Goal: Check status: Check status

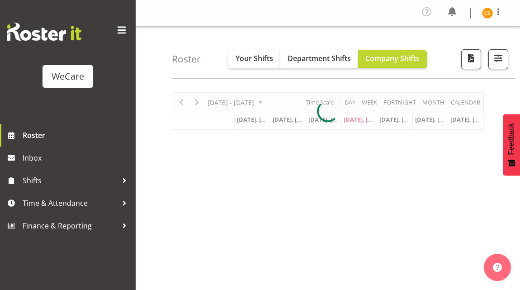
click at [119, 28] on span at bounding box center [121, 30] width 14 height 14
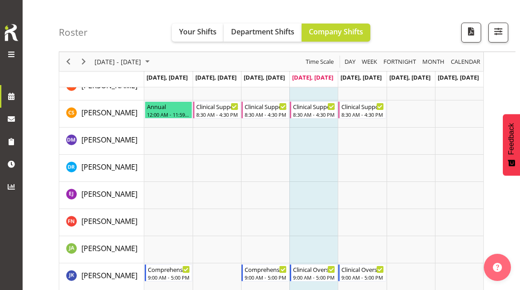
scroll to position [949, 0]
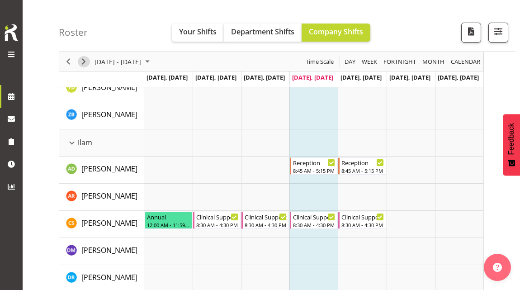
click at [87, 63] on span "Next" at bounding box center [83, 61] width 11 height 11
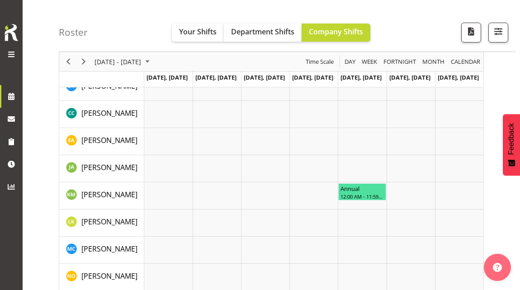
scroll to position [543, 0]
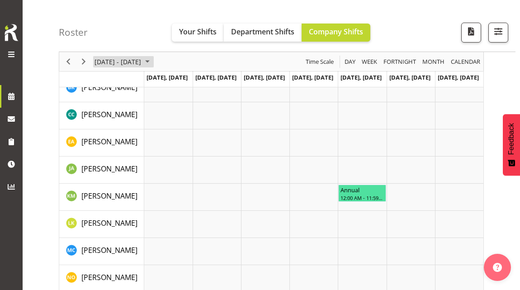
click at [142, 59] on span "[DATE] - [DATE]" at bounding box center [118, 61] width 48 height 11
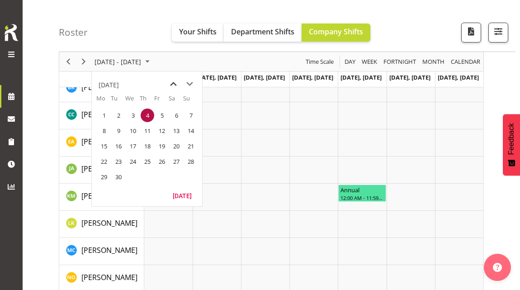
click at [172, 84] on span "previous month" at bounding box center [173, 84] width 16 height 16
click at [190, 86] on span "next month" at bounding box center [190, 84] width 16 height 16
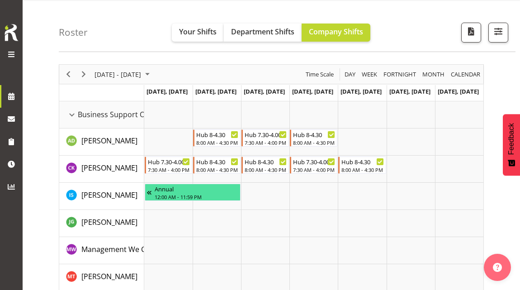
scroll to position [0, 0]
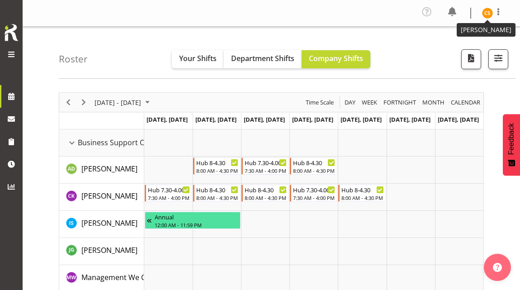
click at [490, 9] on img at bounding box center [487, 13] width 11 height 11
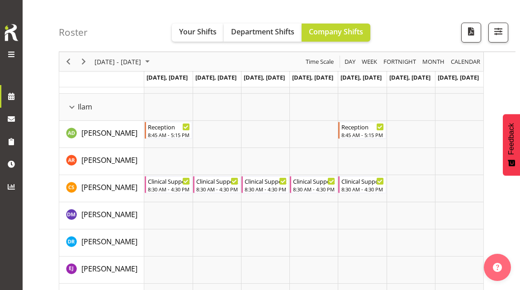
scroll to position [1040, 0]
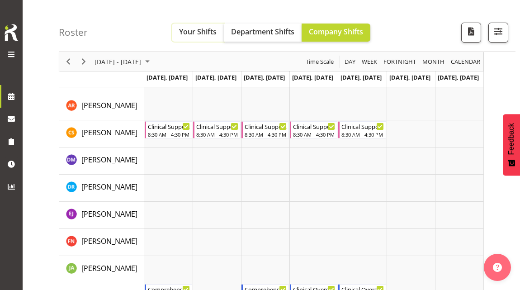
click at [217, 31] on button "Your Shifts" at bounding box center [198, 33] width 52 height 18
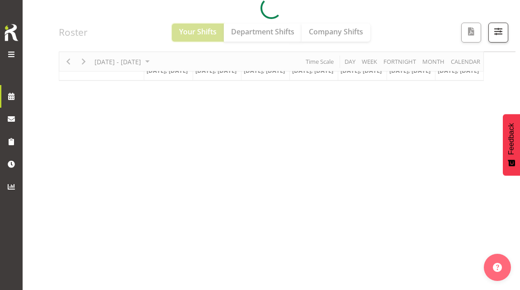
scroll to position [157, 0]
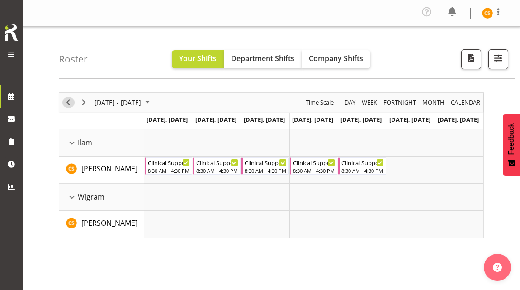
click at [71, 103] on span "Previous" at bounding box center [68, 102] width 11 height 11
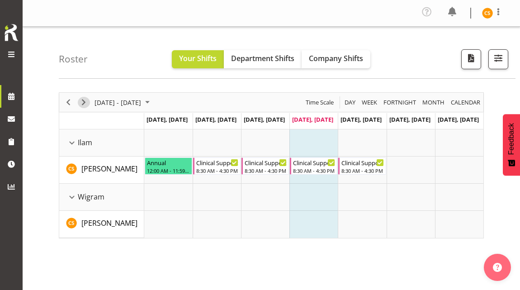
click at [87, 104] on span "Next" at bounding box center [83, 102] width 11 height 11
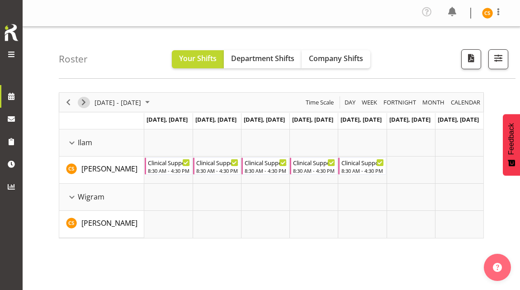
click at [82, 105] on span "Next" at bounding box center [83, 102] width 11 height 11
click at [83, 108] on span "Next" at bounding box center [83, 102] width 11 height 11
click at [85, 106] on span "Next" at bounding box center [83, 102] width 11 height 11
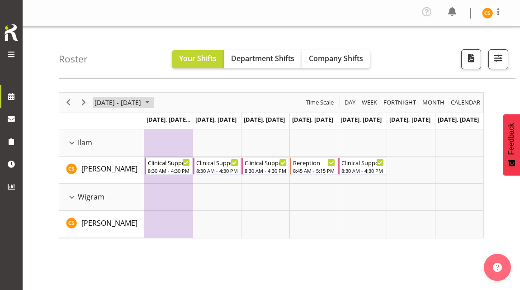
click at [103, 99] on span "[DATE] - [DATE]" at bounding box center [118, 102] width 48 height 11
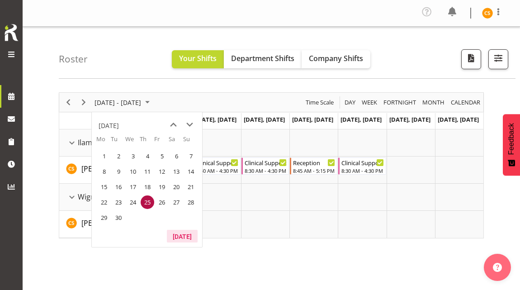
click at [184, 236] on button "[DATE]" at bounding box center [182, 236] width 31 height 13
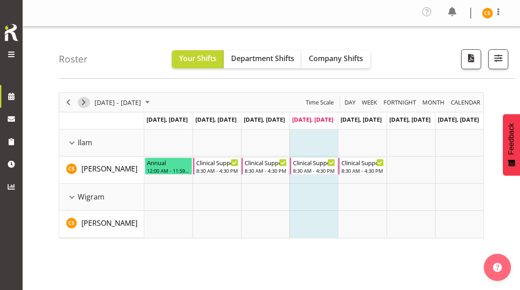
click at [87, 102] on span "Next" at bounding box center [83, 102] width 11 height 11
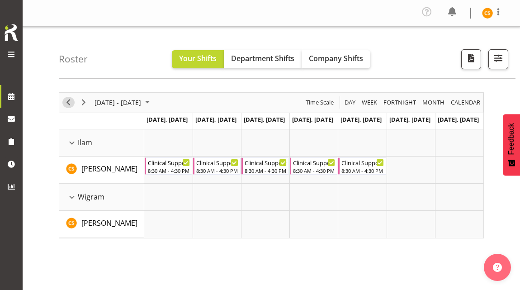
click at [68, 105] on span "Previous" at bounding box center [68, 102] width 11 height 11
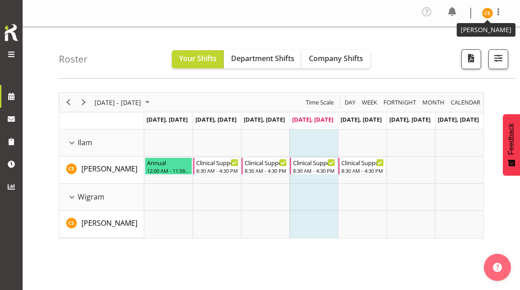
click at [486, 8] on img at bounding box center [487, 13] width 11 height 11
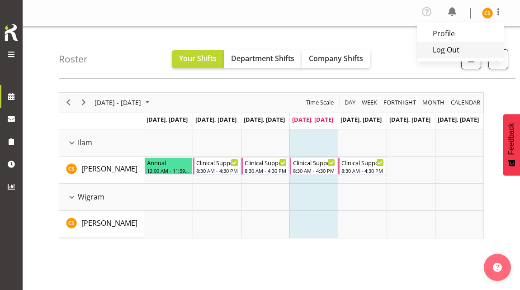
click at [472, 47] on link "Log Out" at bounding box center [460, 50] width 87 height 16
